Goal: Transaction & Acquisition: Purchase product/service

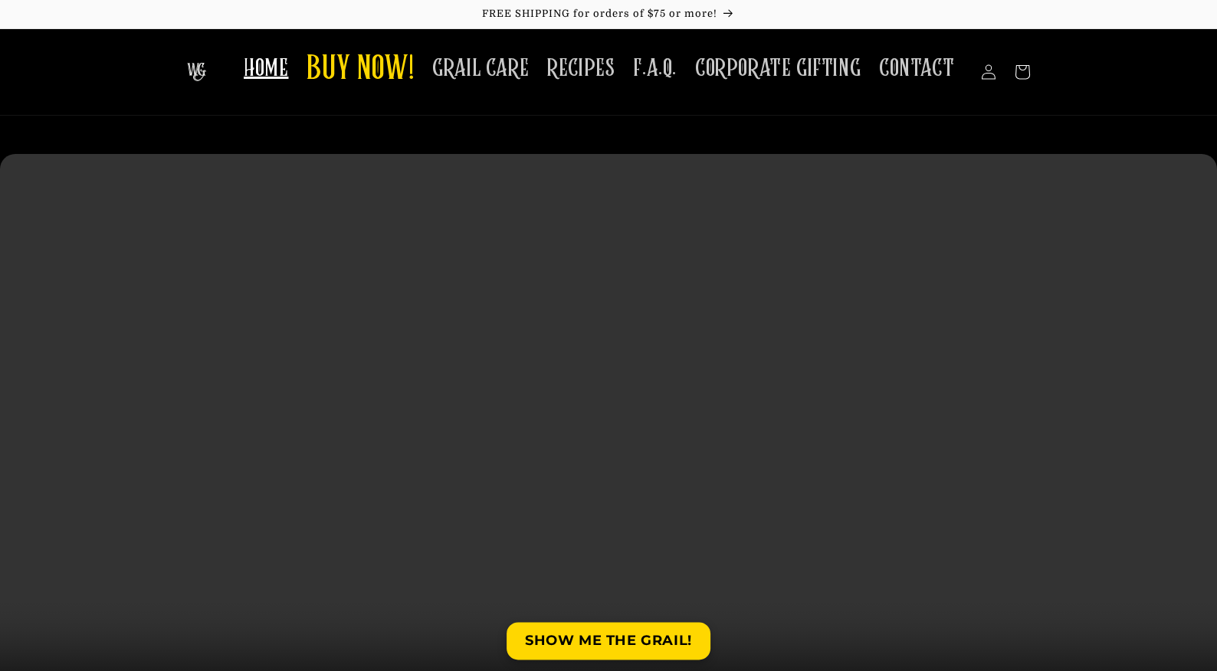
click at [697, 494] on video at bounding box center [608, 458] width 1217 height 609
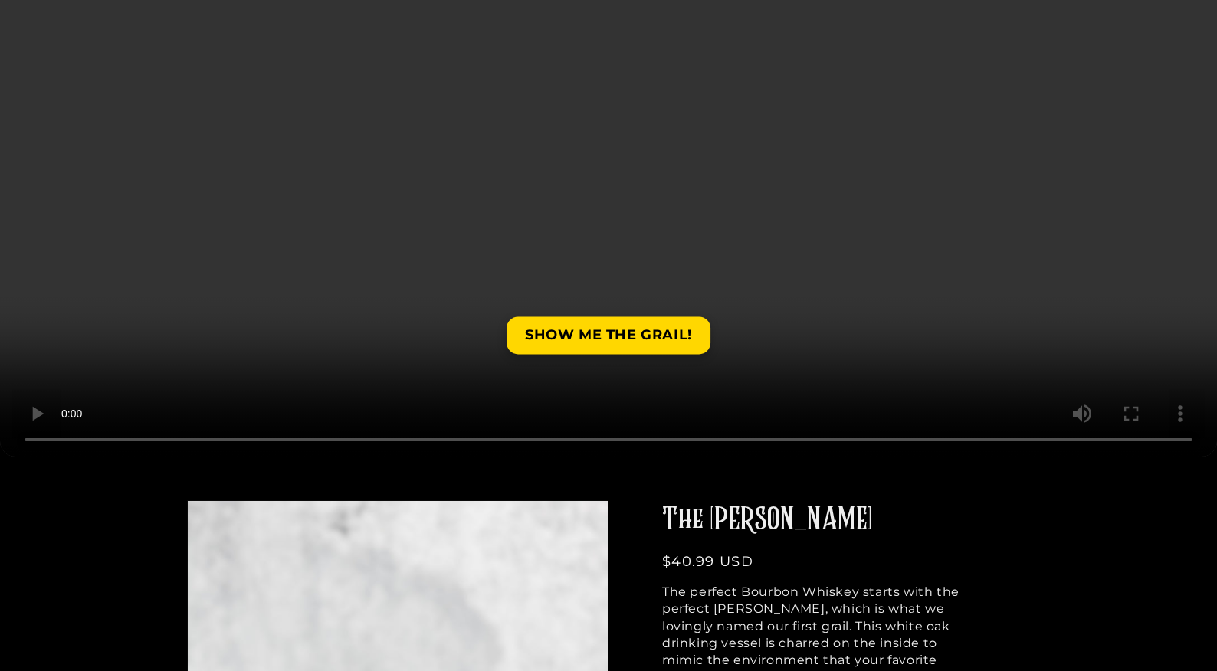
scroll to position [314, 0]
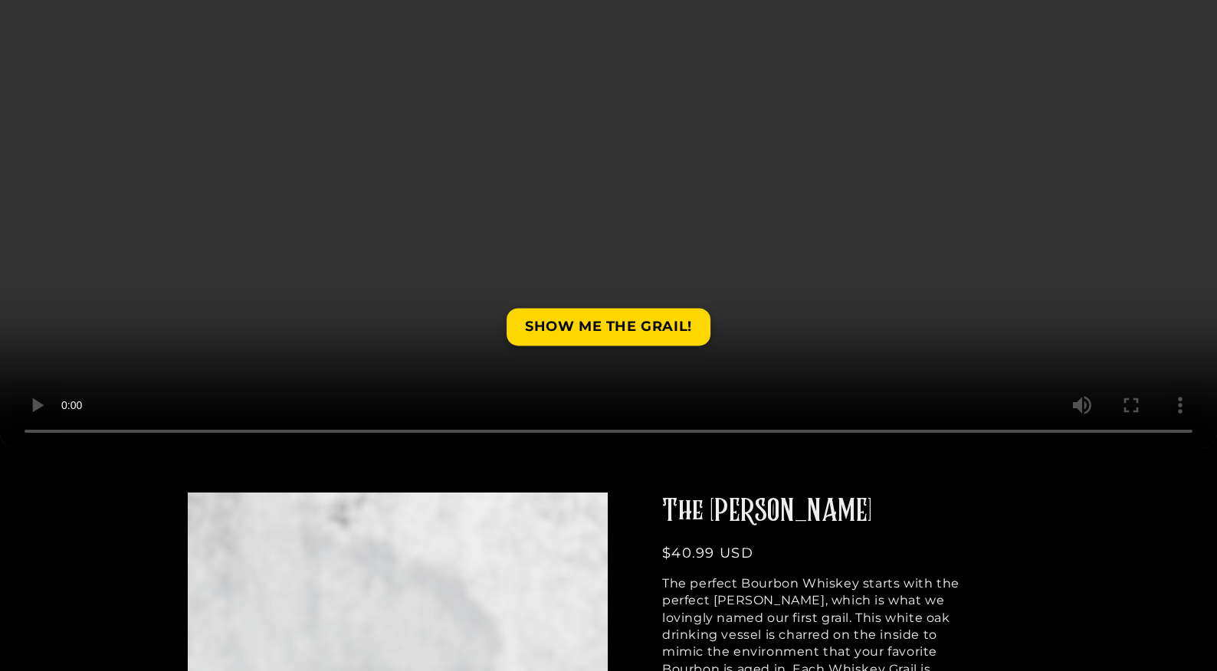
click at [1171, 435] on video at bounding box center [608, 144] width 1217 height 609
click at [42, 432] on video at bounding box center [608, 144] width 1217 height 609
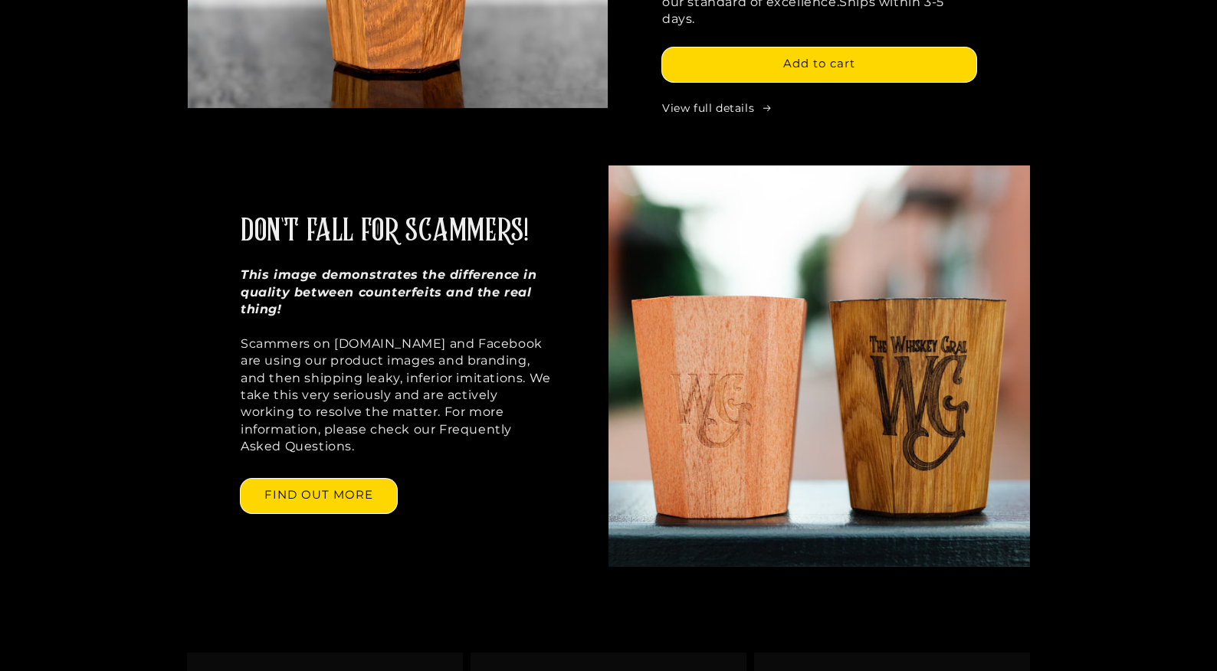
scroll to position [1125, 0]
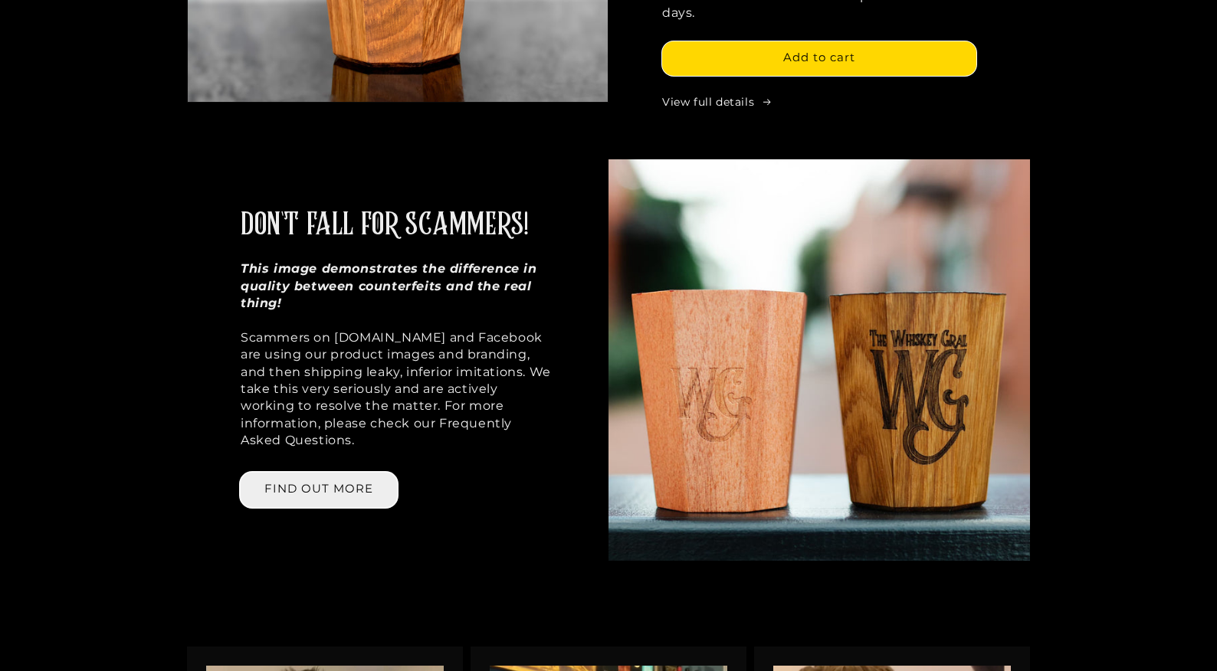
click at [342, 473] on link "FIND OUT MORE" at bounding box center [319, 490] width 156 height 34
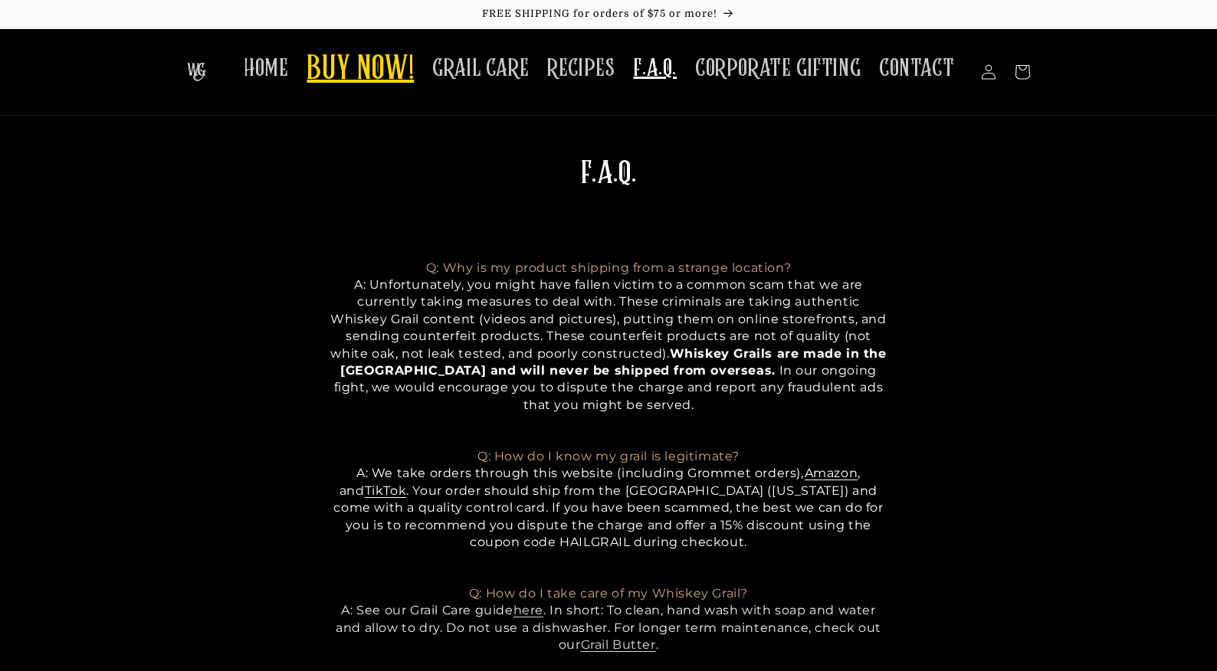
click at [396, 76] on span "BUY NOW!" at bounding box center [360, 70] width 107 height 42
